Goal: Find specific page/section: Find specific page/section

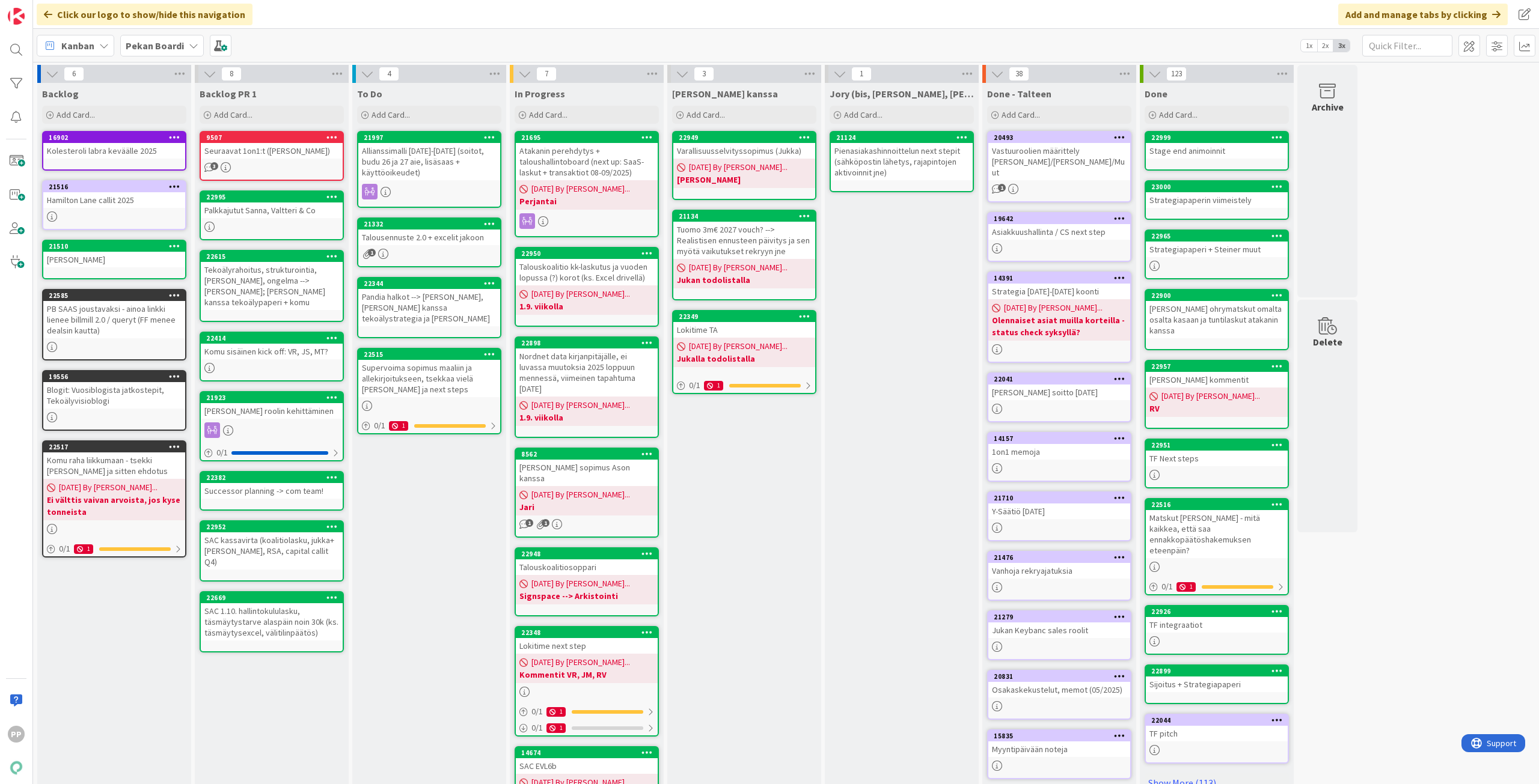
click at [732, 472] on div "Jukan kanssa Add Card... 22949 Varallisuusselvityssopimus (Jukka) 08/26/2025 By…" at bounding box center [744, 466] width 154 height 767
click at [752, 510] on div "Jukan kanssa Add Card... 22949 Varallisuusselvityssopimus (Jukka) 08/26/2025 By…" at bounding box center [744, 466] width 154 height 767
click at [739, 534] on div "Jukan kanssa Add Card... 22949 Varallisuusselvityssopimus (Jukka) 08/26/2025 By…" at bounding box center [744, 466] width 154 height 767
click at [749, 532] on div "Jukan kanssa Add Card... 22949 Varallisuusselvityssopimus (Jukka) 08/26/2025 By…" at bounding box center [744, 466] width 154 height 767
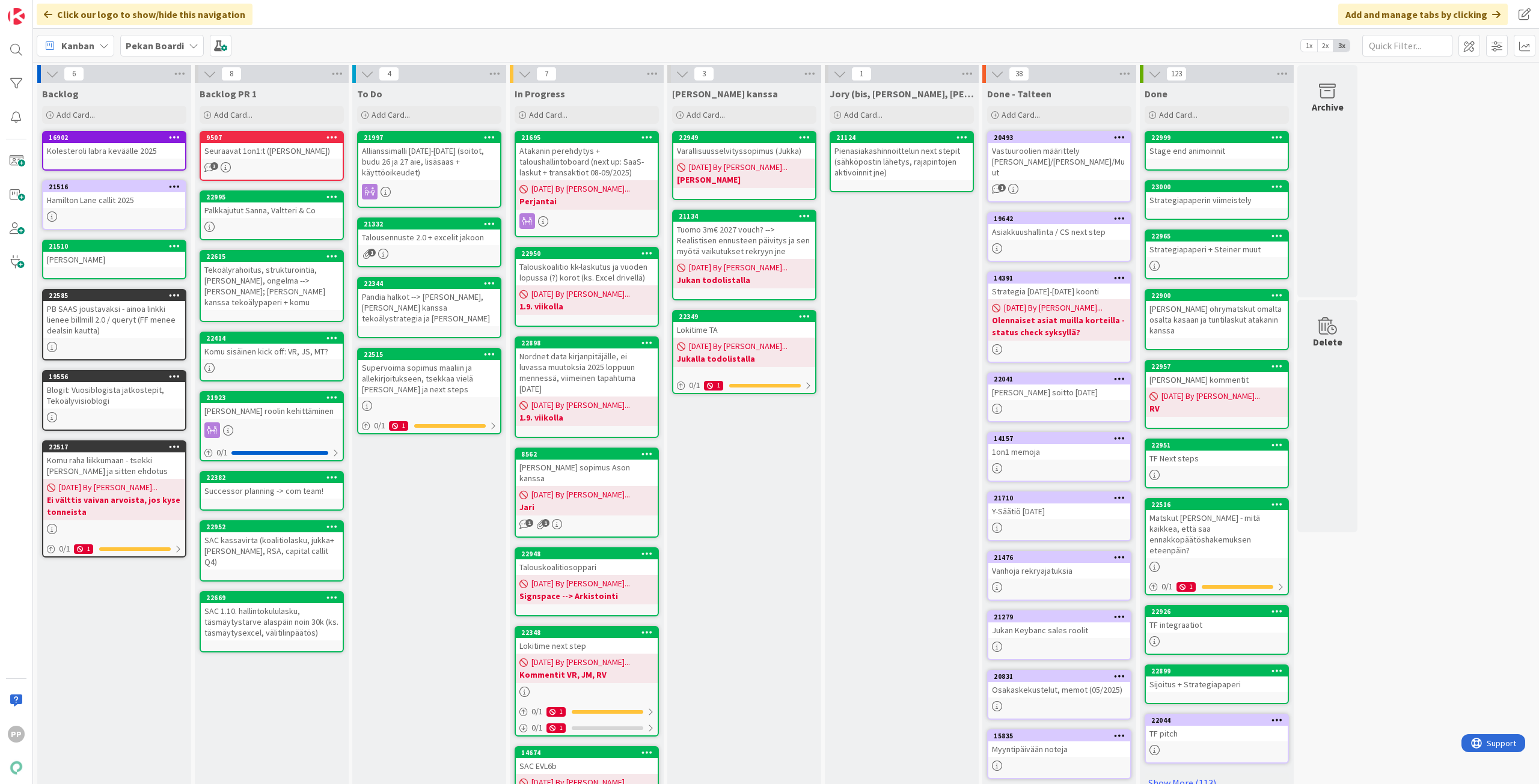
click at [764, 408] on div "Jory (bis, kenno, bohr) Add Card... 21124 Pienasiakashinnoittelun next stepit (…" at bounding box center [901, 466] width 154 height 767
click at [729, 544] on div "Jukan kanssa Add Card... 22949 Varallisuusselvityssopimus (Jukka) 08/26/2025 By…" at bounding box center [744, 466] width 154 height 767
click at [764, 476] on div "Jory (bis, kenno, bohr) Add Card... 21124 Pienasiakashinnoittelun next stepit (…" at bounding box center [901, 466] width 154 height 767
click at [764, 498] on div "1 Jory (bis, kenno, bohr) Add Card... 21124 Pienasiakashinnoittelun next stepit…" at bounding box center [901, 461] width 158 height 792
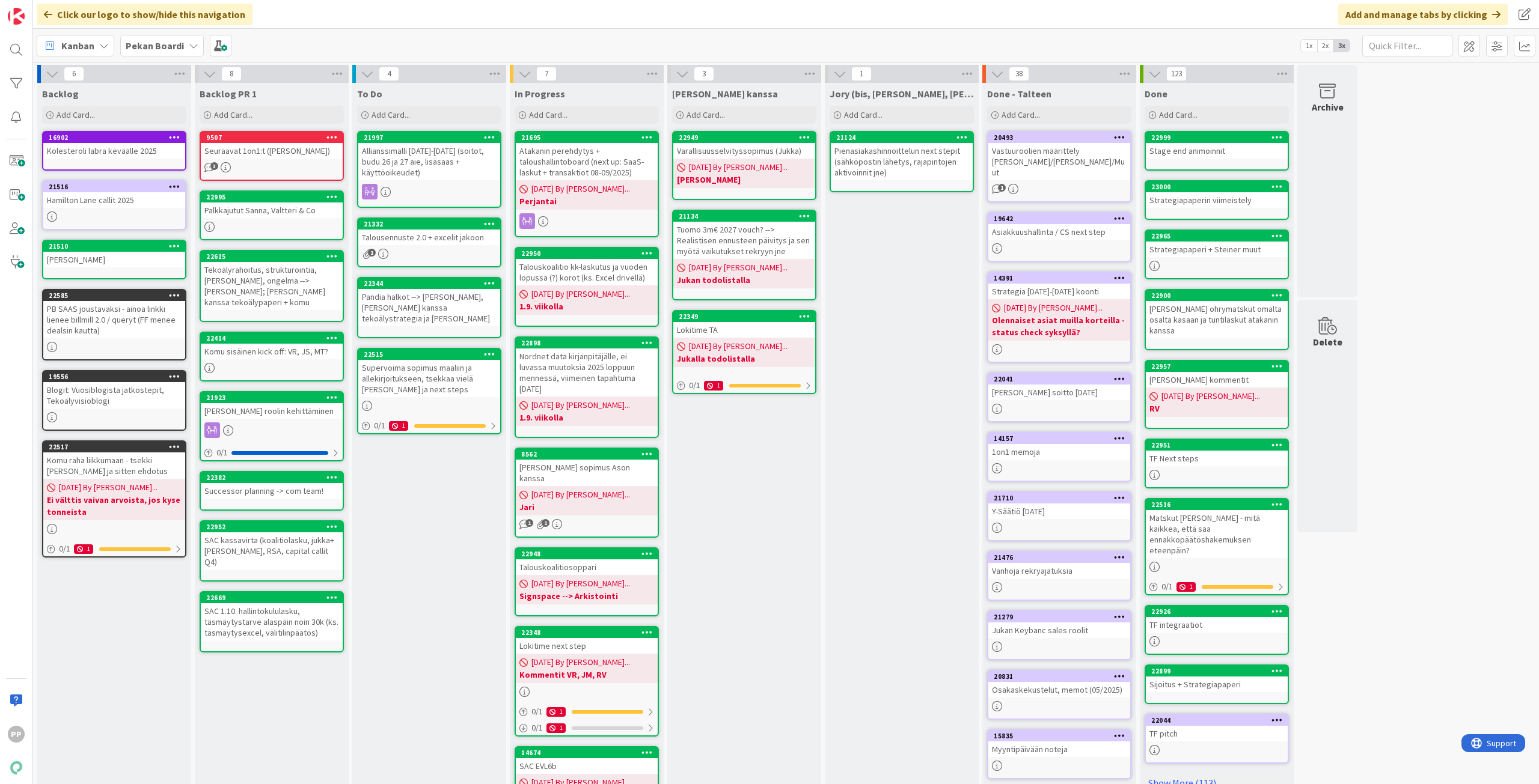
click at [764, 507] on div "Jukan kanssa Add Card... 22949 Varallisuusselvityssopimus (Jukka) 08/26/2025 By…" at bounding box center [744, 466] width 154 height 767
click at [764, 480] on div "Jory (bis, kenno, bohr) Add Card... 21124 Pienasiakashinnoittelun next stepit (…" at bounding box center [901, 466] width 154 height 767
click at [764, 499] on div "Jory (bis, kenno, bohr) Add Card... 21124 Pienasiakashinnoittelun next stepit (…" at bounding box center [901, 466] width 154 height 767
click at [764, 517] on div "Jukan kanssa Add Card... 22949 Varallisuusselvityssopimus (Jukka) 08/26/2025 By…" at bounding box center [744, 466] width 154 height 767
click at [764, 505] on div "Jory (bis, kenno, bohr) Add Card... 21124 Pienasiakashinnoittelun next stepit (…" at bounding box center [901, 466] width 154 height 767
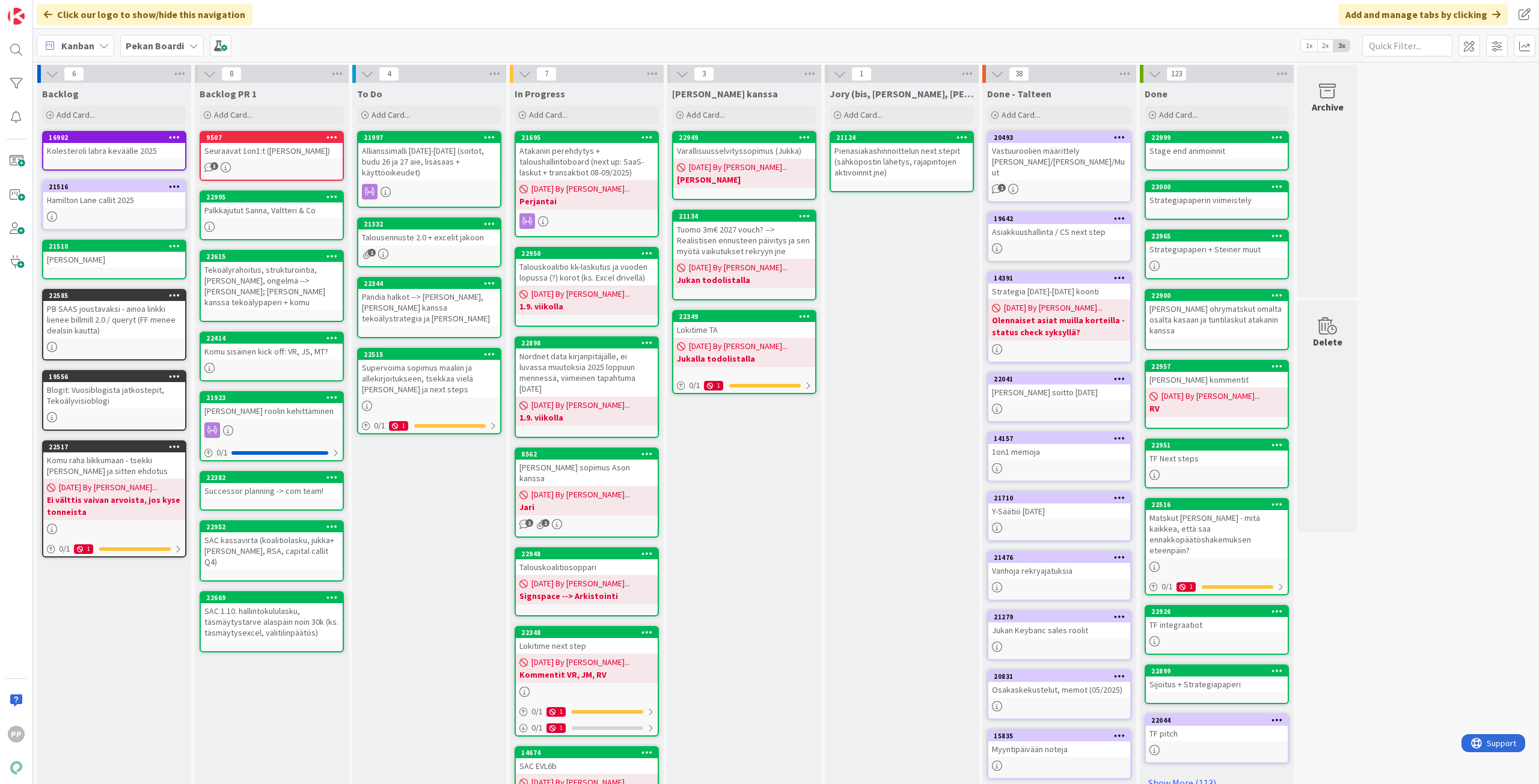
click at [764, 524] on div "Jukan kanssa Add Card... 22949 Varallisuusselvityssopimus (Jukka) 08/26/2025 By…" at bounding box center [744, 466] width 154 height 767
click at [419, 232] on div "Talousennuste 2.0 + excelit jakoon" at bounding box center [429, 238] width 142 height 16
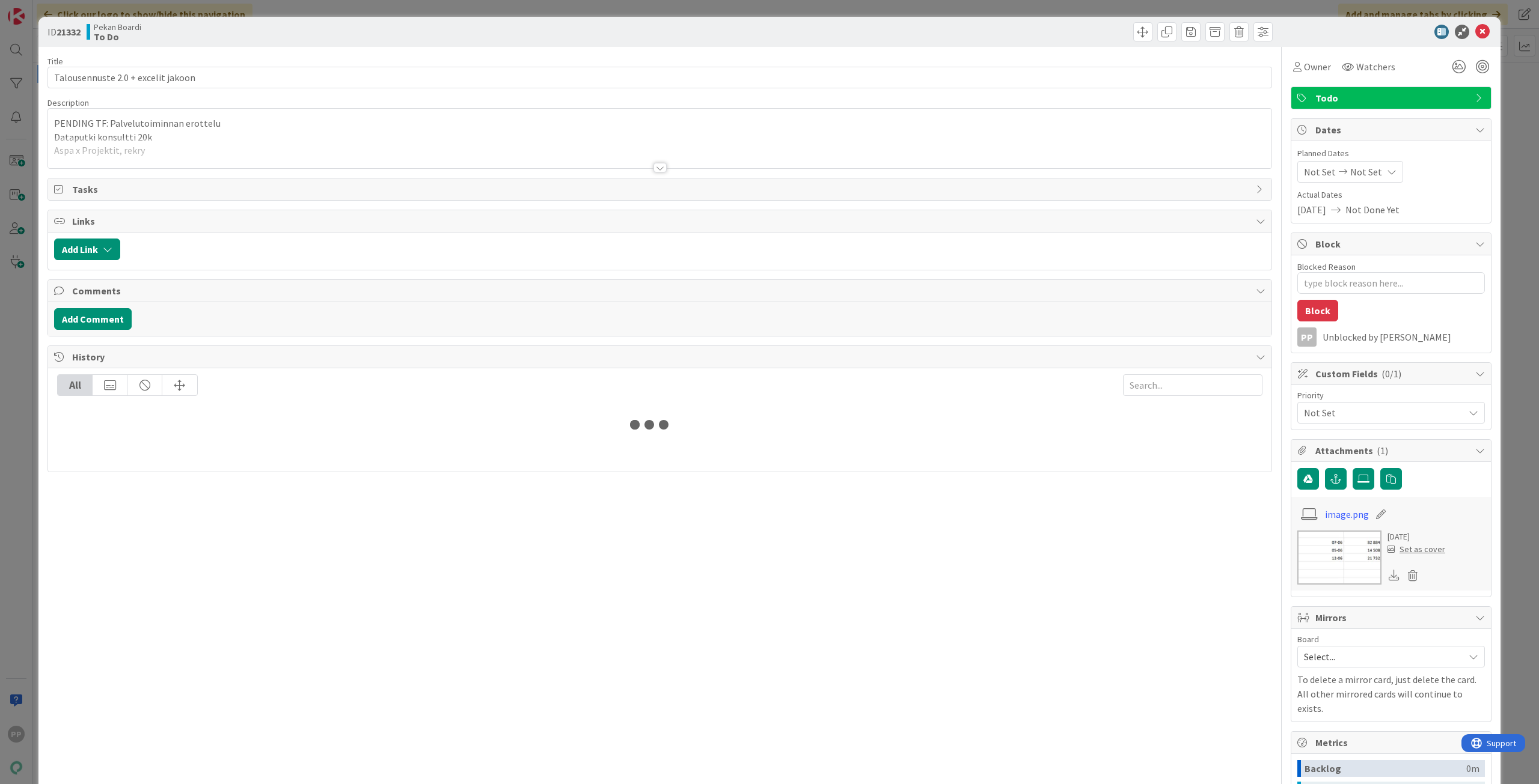
type textarea "x"
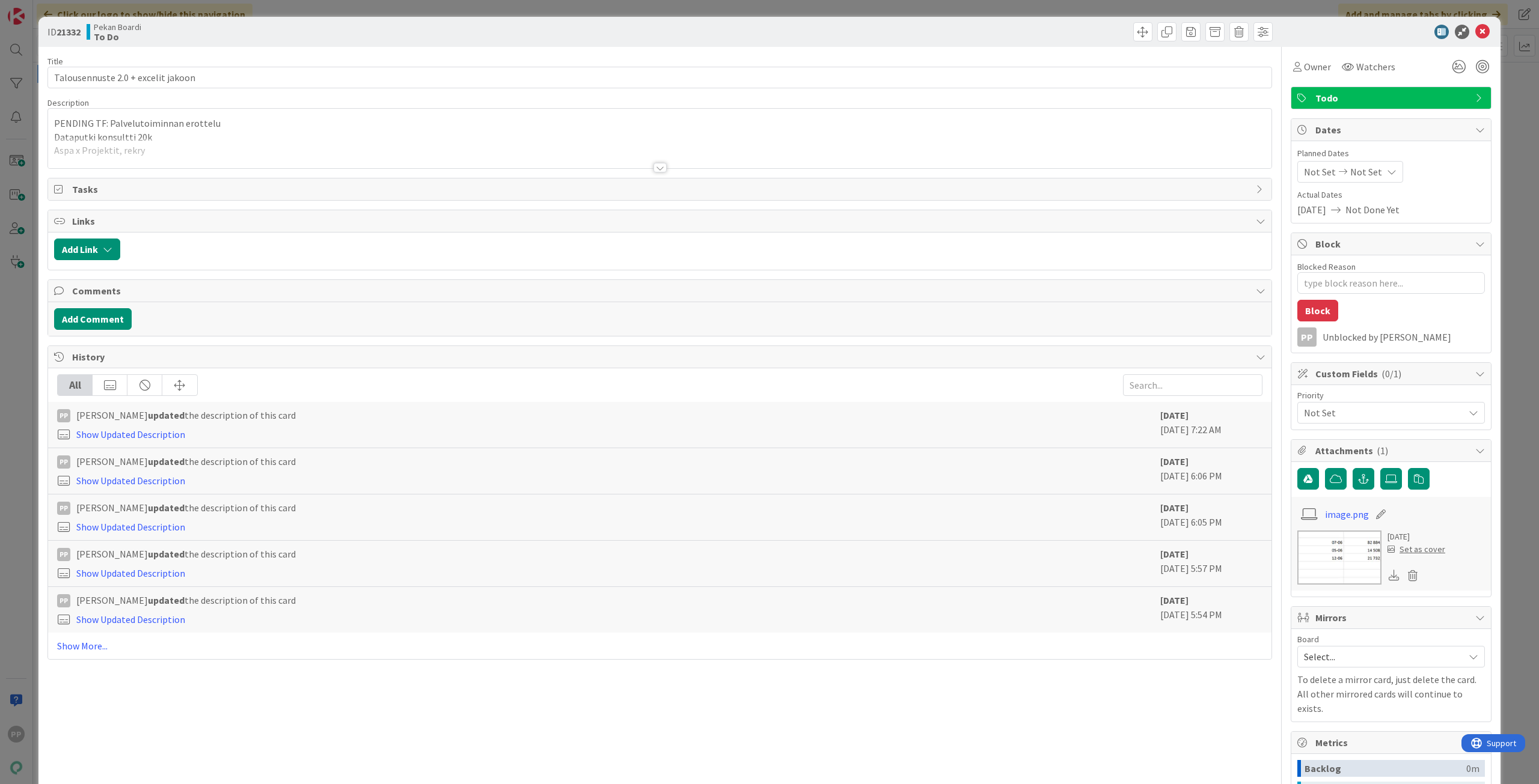
click at [291, 135] on p "Dataputki konsultti 20k" at bounding box center [659, 137] width 1211 height 14
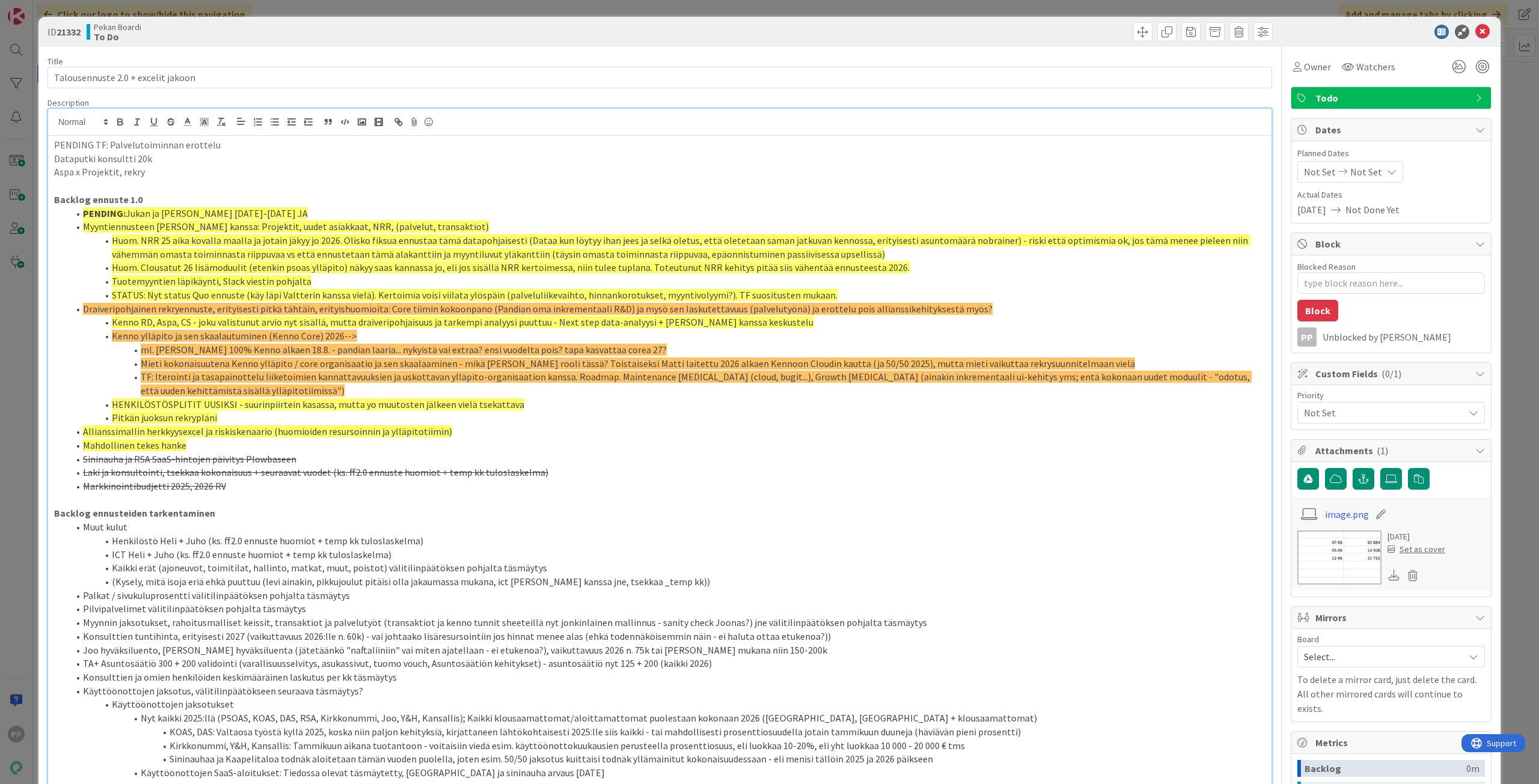
click at [292, 166] on p "Aspa x Projektit, rekry" at bounding box center [659, 173] width 1211 height 14
click at [302, 57] on div "Title 34 / 128" at bounding box center [660, 61] width 1225 height 11
click at [302, 33] on div "Pekan Boardi To Do" at bounding box center [372, 32] width 571 height 19
click at [308, 3] on div "ID 21332 Pekan Boardi To Do Title 34 / 128 Talousennuste 2.0 + excelit jakoon D…" at bounding box center [769, 392] width 1539 height 784
